Goal: Find contact information: Find contact information

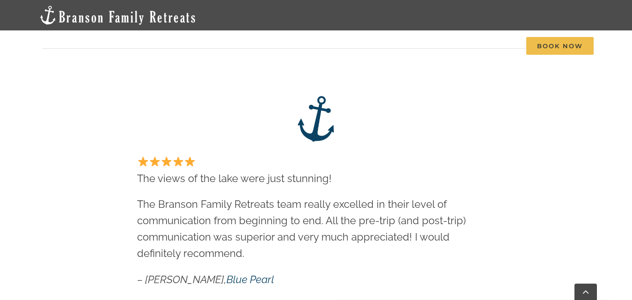
scroll to position [555, 0]
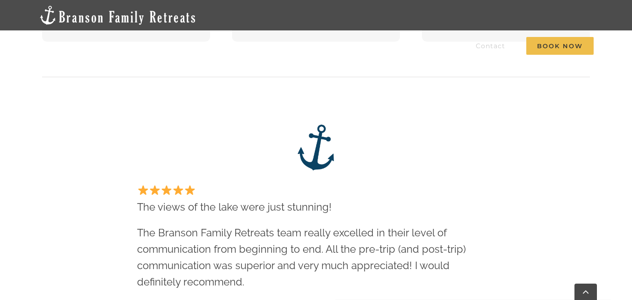
click at [490, 47] on span "Contact" at bounding box center [490, 46] width 29 height 7
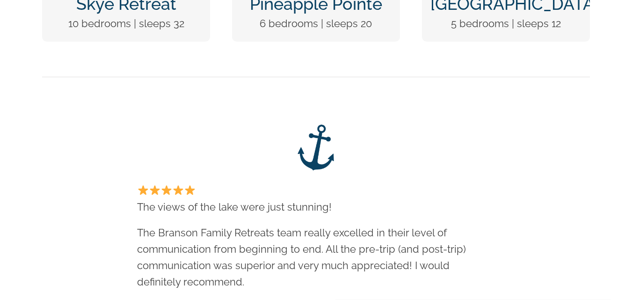
scroll to position [0, 0]
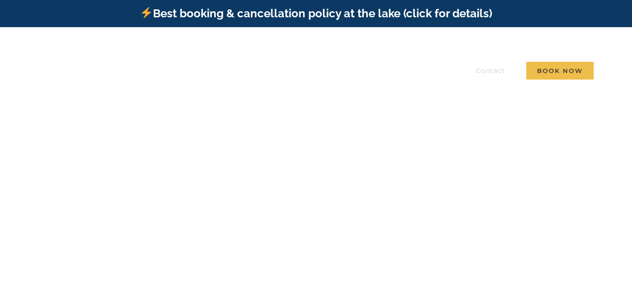
click at [491, 74] on link "Contact" at bounding box center [490, 70] width 29 height 25
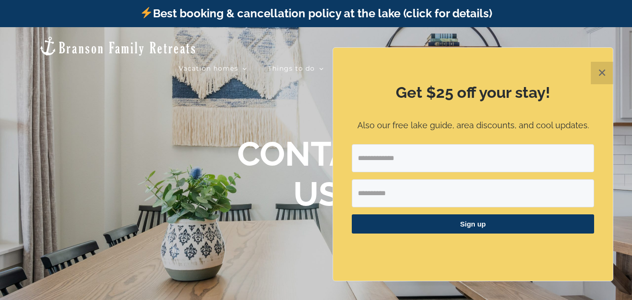
drag, startPoint x: 609, startPoint y: 70, endPoint x: 557, endPoint y: 83, distance: 53.4
click at [607, 70] on button "✕" at bounding box center [602, 73] width 22 height 22
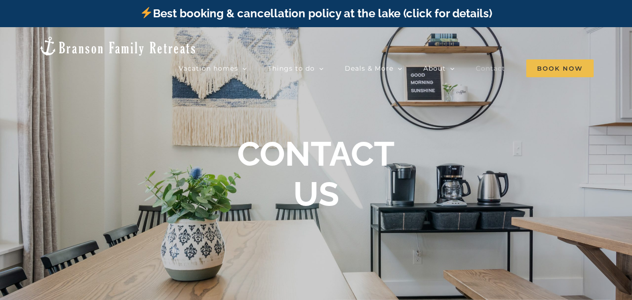
click at [492, 65] on span "Contact" at bounding box center [490, 68] width 29 height 7
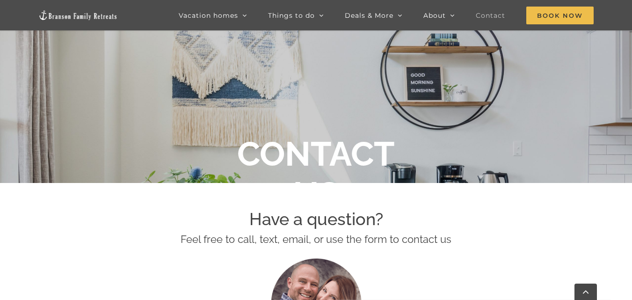
scroll to position [140, 0]
